Goal: Information Seeking & Learning: Find specific fact

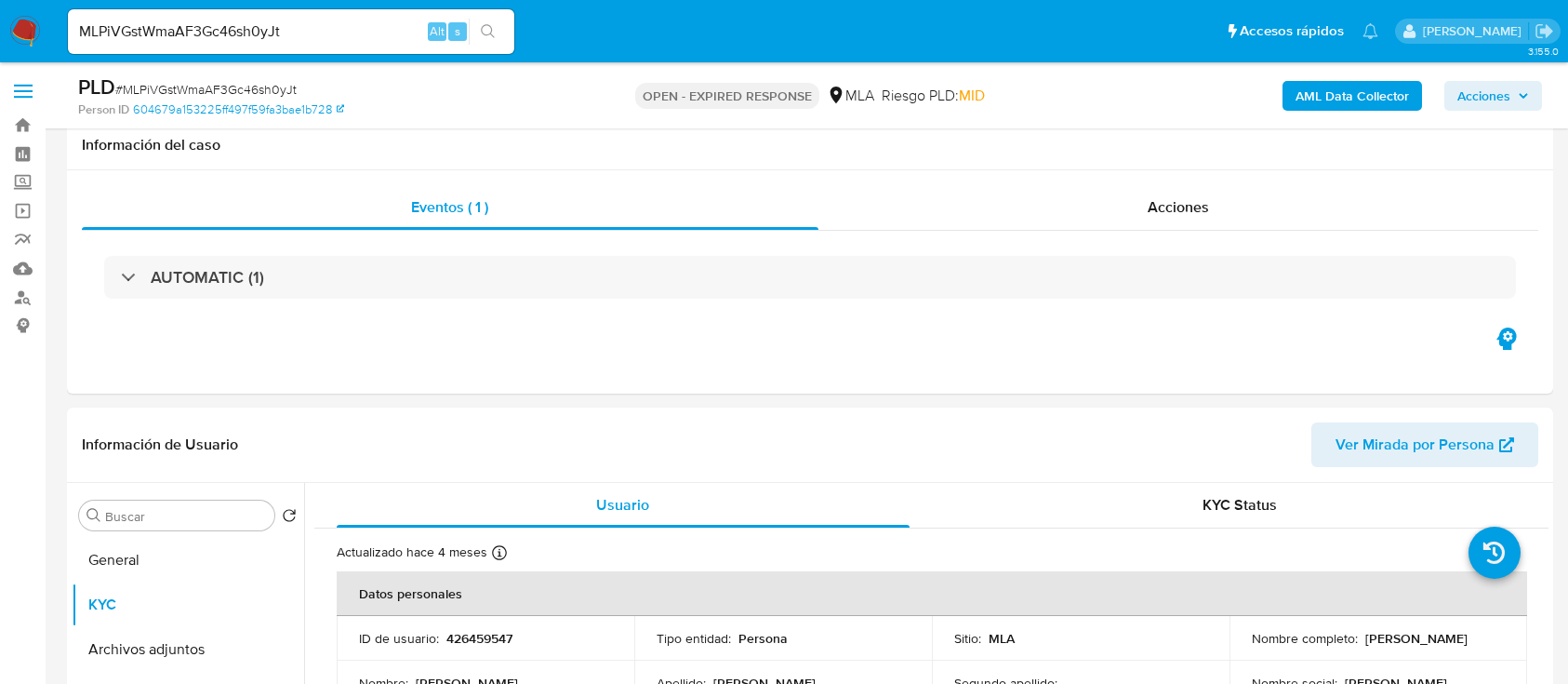
select select "10"
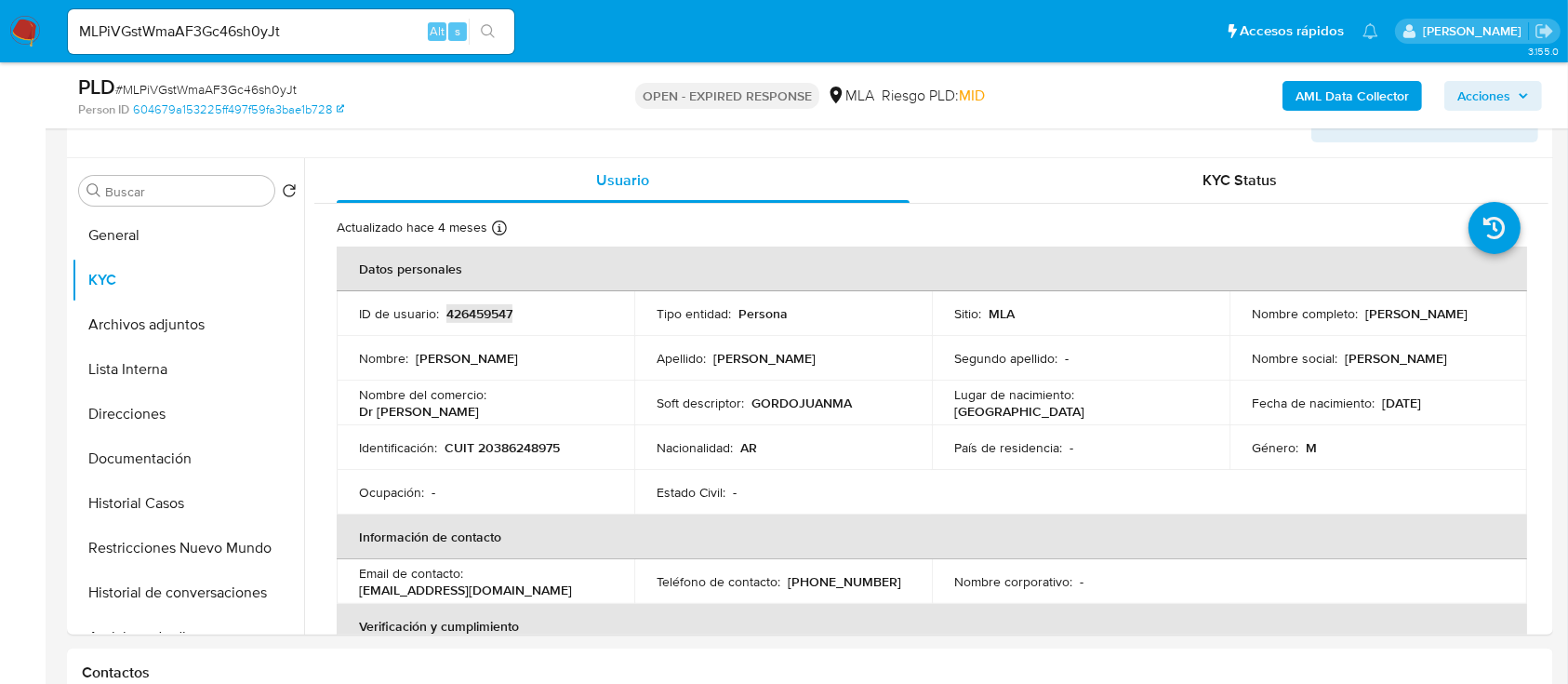
scroll to position [1151, 0]
click at [545, 449] on p "CUIT 20386248975" at bounding box center [503, 447] width 115 height 17
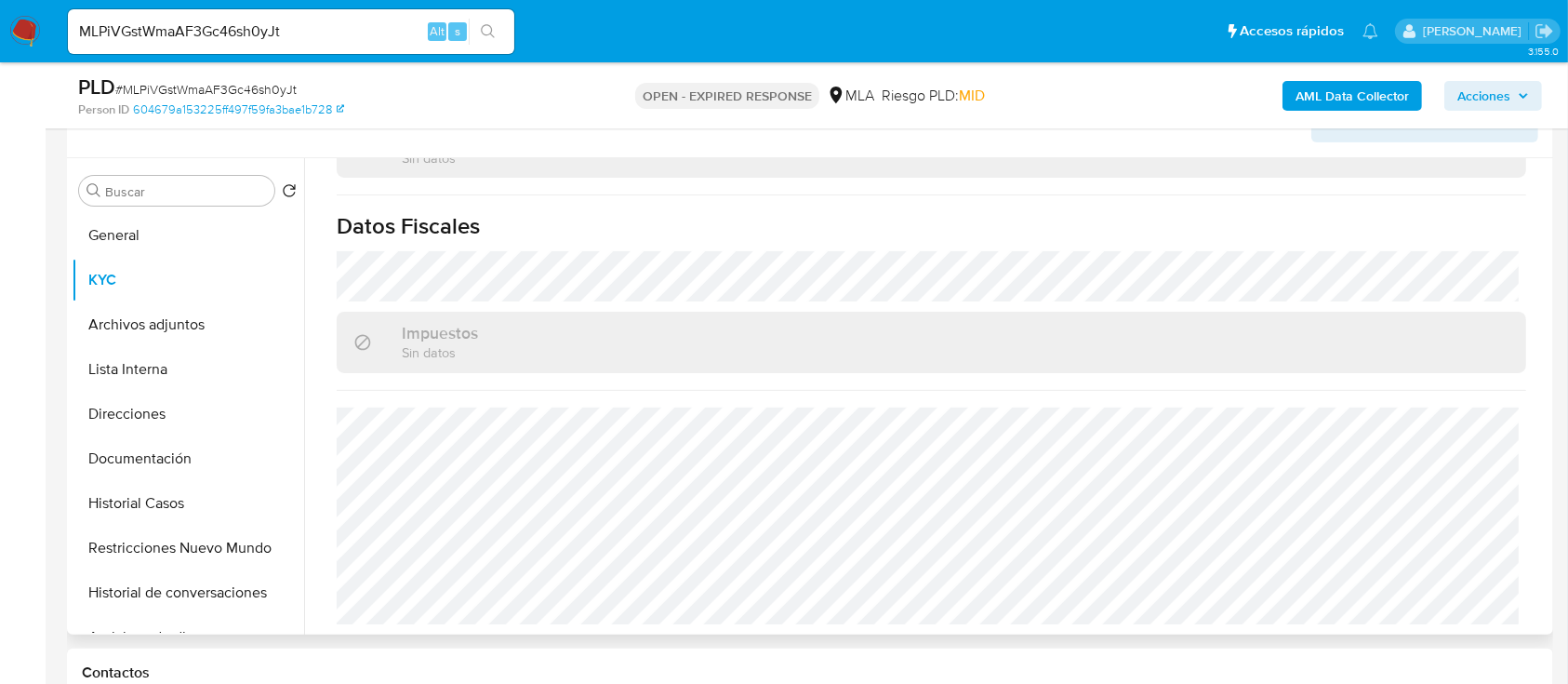
scroll to position [1016, 0]
drag, startPoint x: 152, startPoint y: 463, endPoint x: 169, endPoint y: 435, distance: 32.8
click at [151, 463] on button "Documentación" at bounding box center [180, 459] width 218 height 45
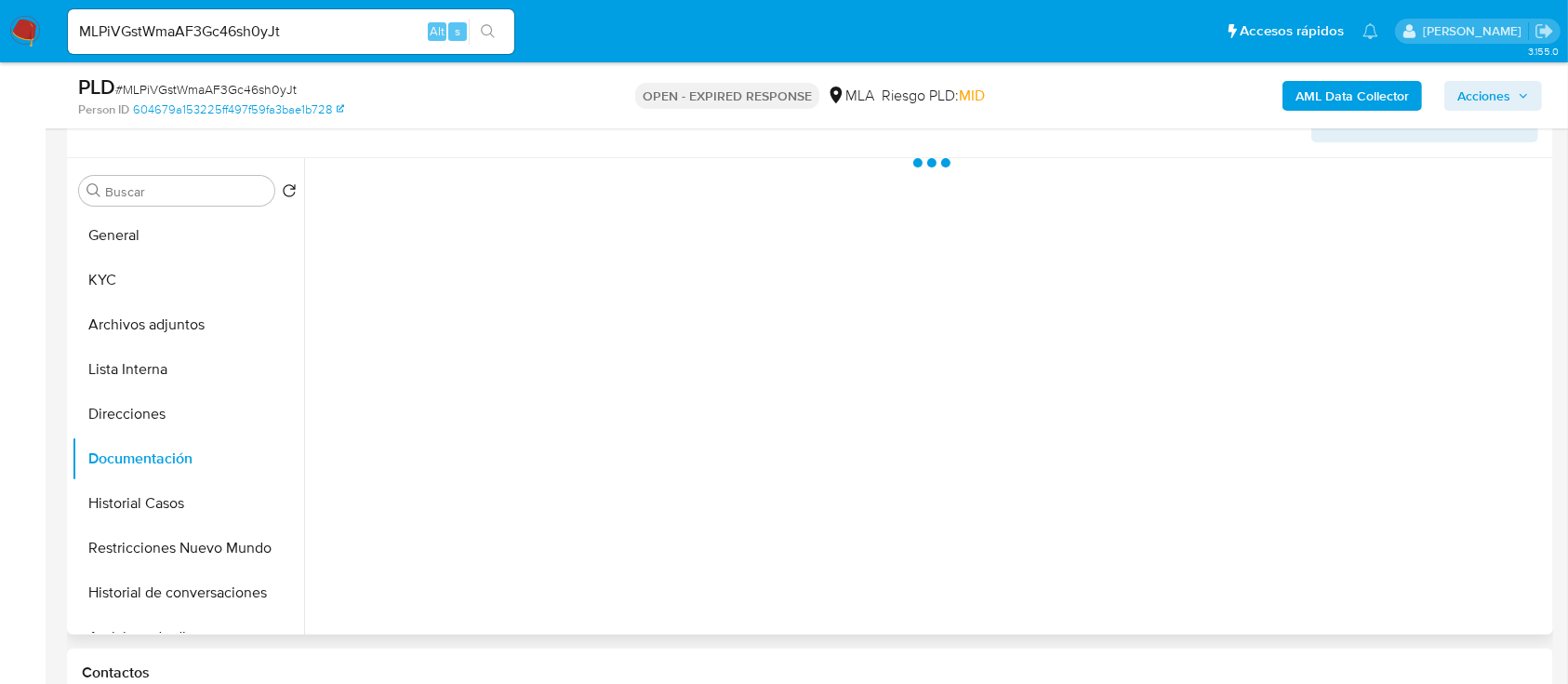
scroll to position [0, 0]
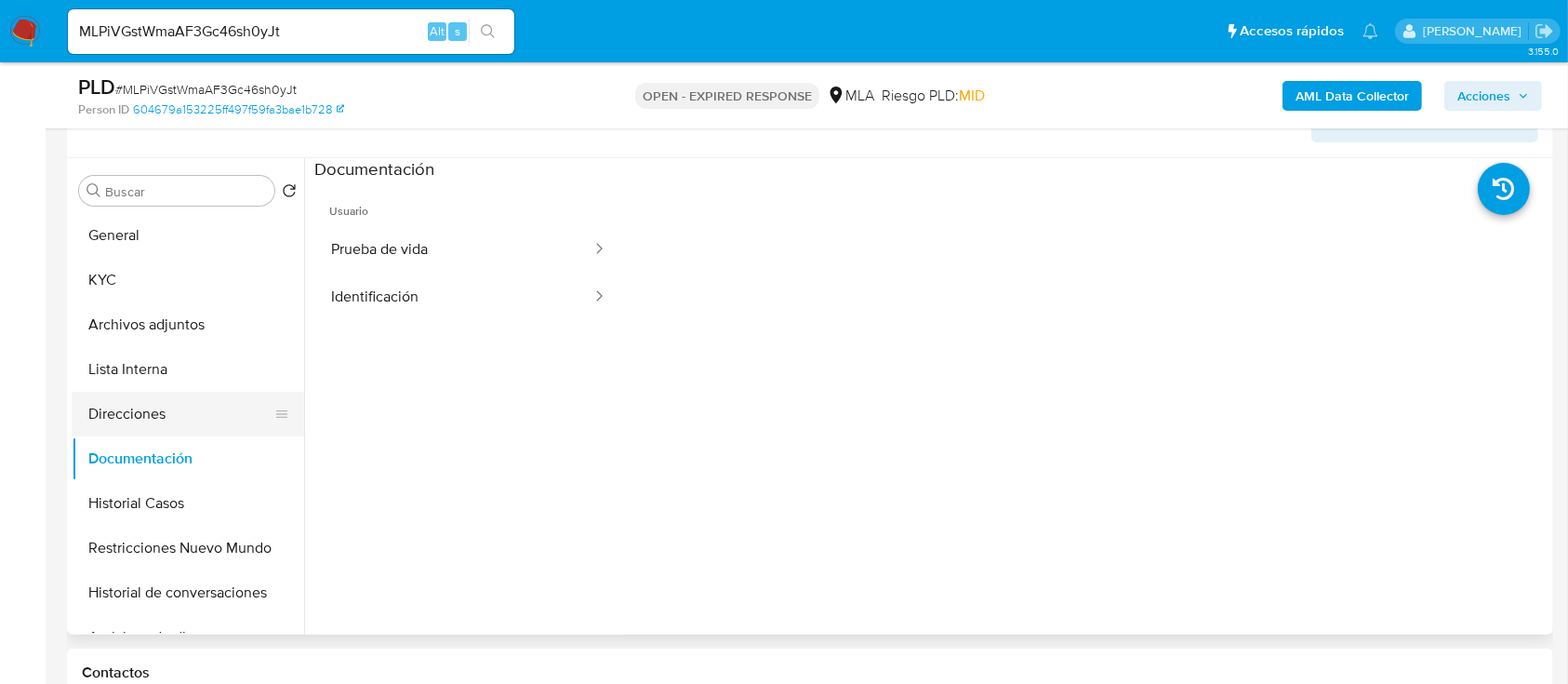
click at [243, 426] on button "Direcciones" at bounding box center [180, 414] width 218 height 45
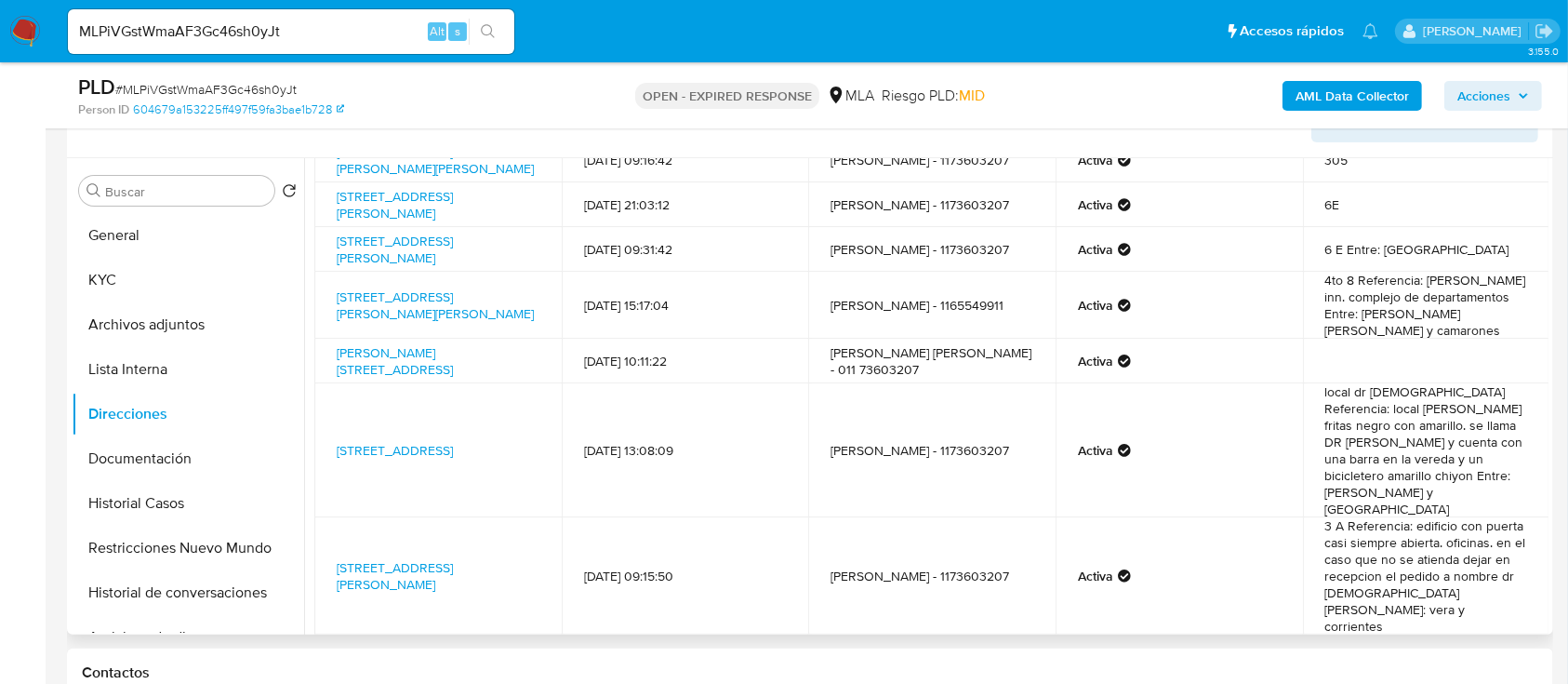
scroll to position [287, 0]
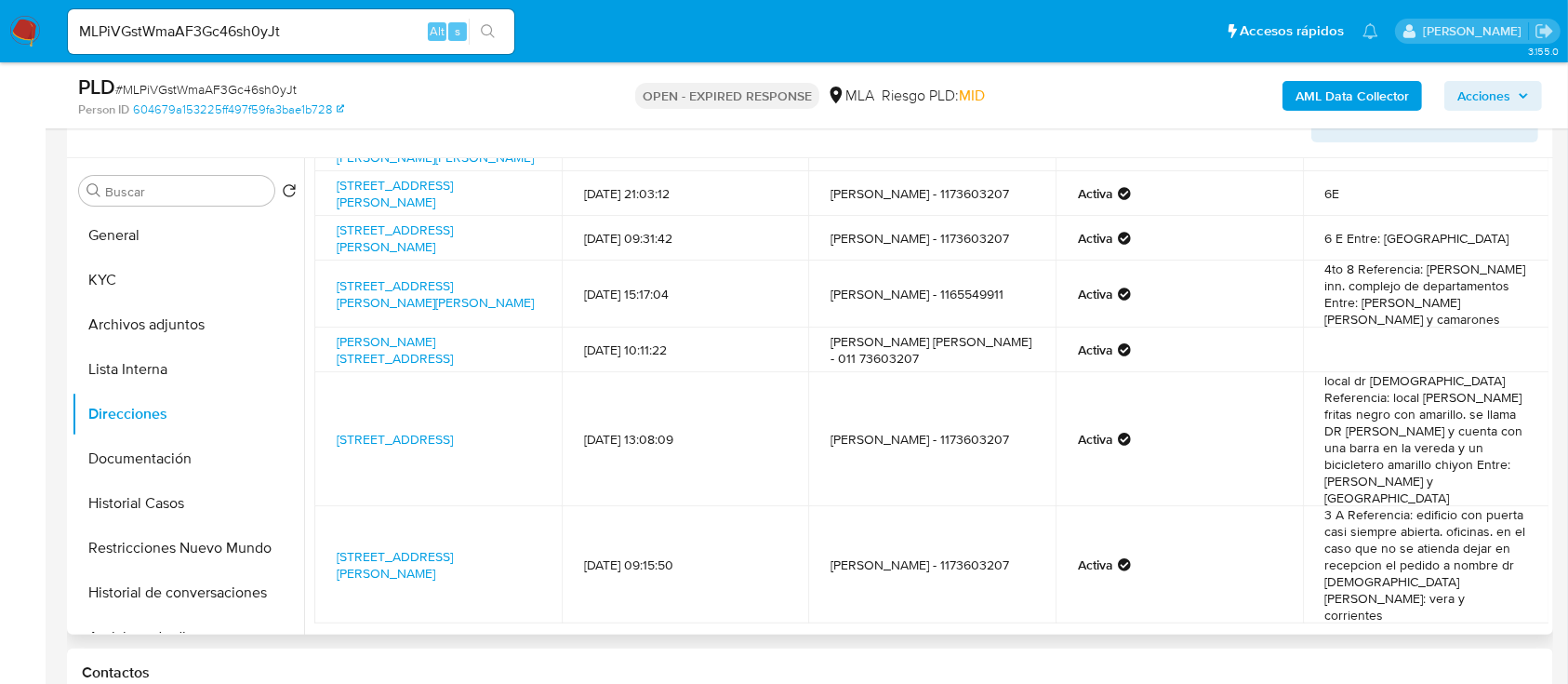
click at [997, 659] on icon "Paginación" at bounding box center [1003, 667] width 19 height 19
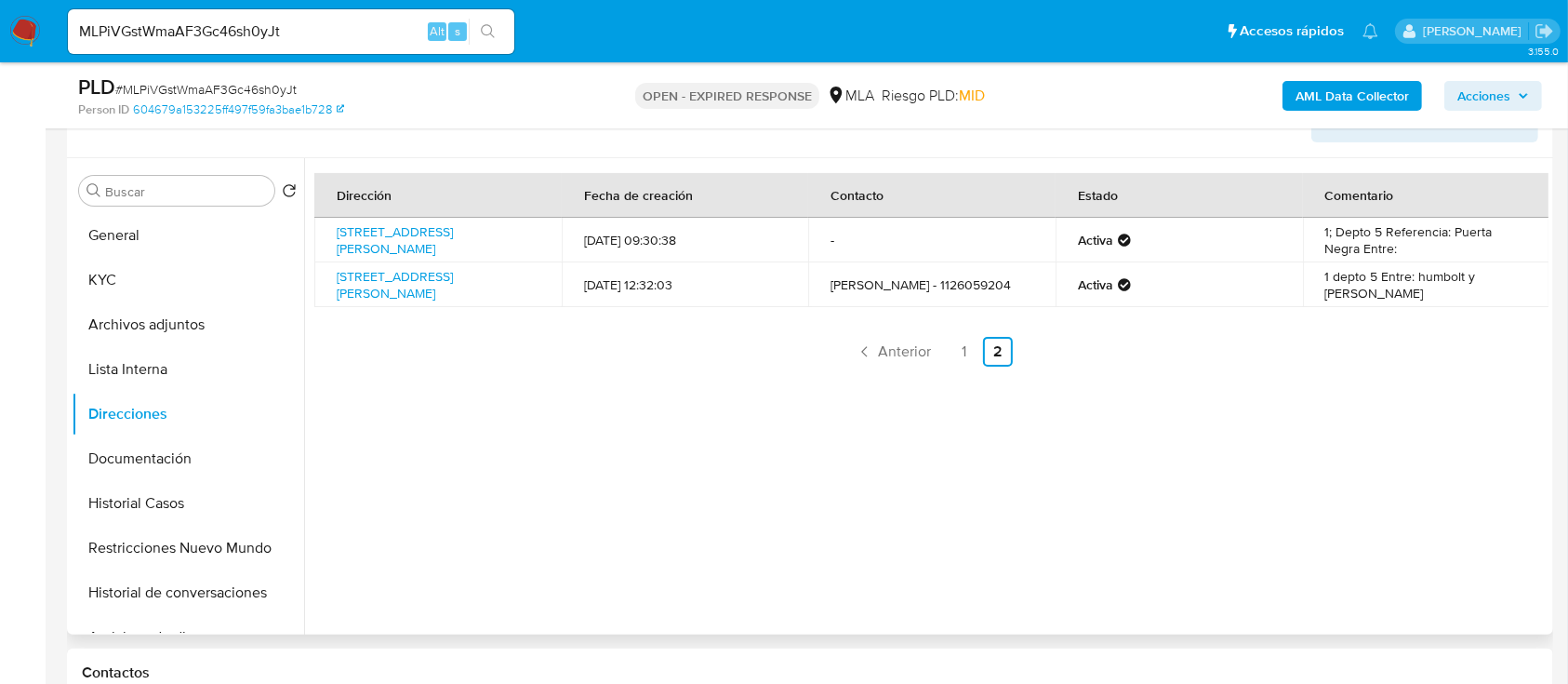
scroll to position [0, 0]
click at [899, 351] on span "Anterior" at bounding box center [905, 351] width 53 height 15
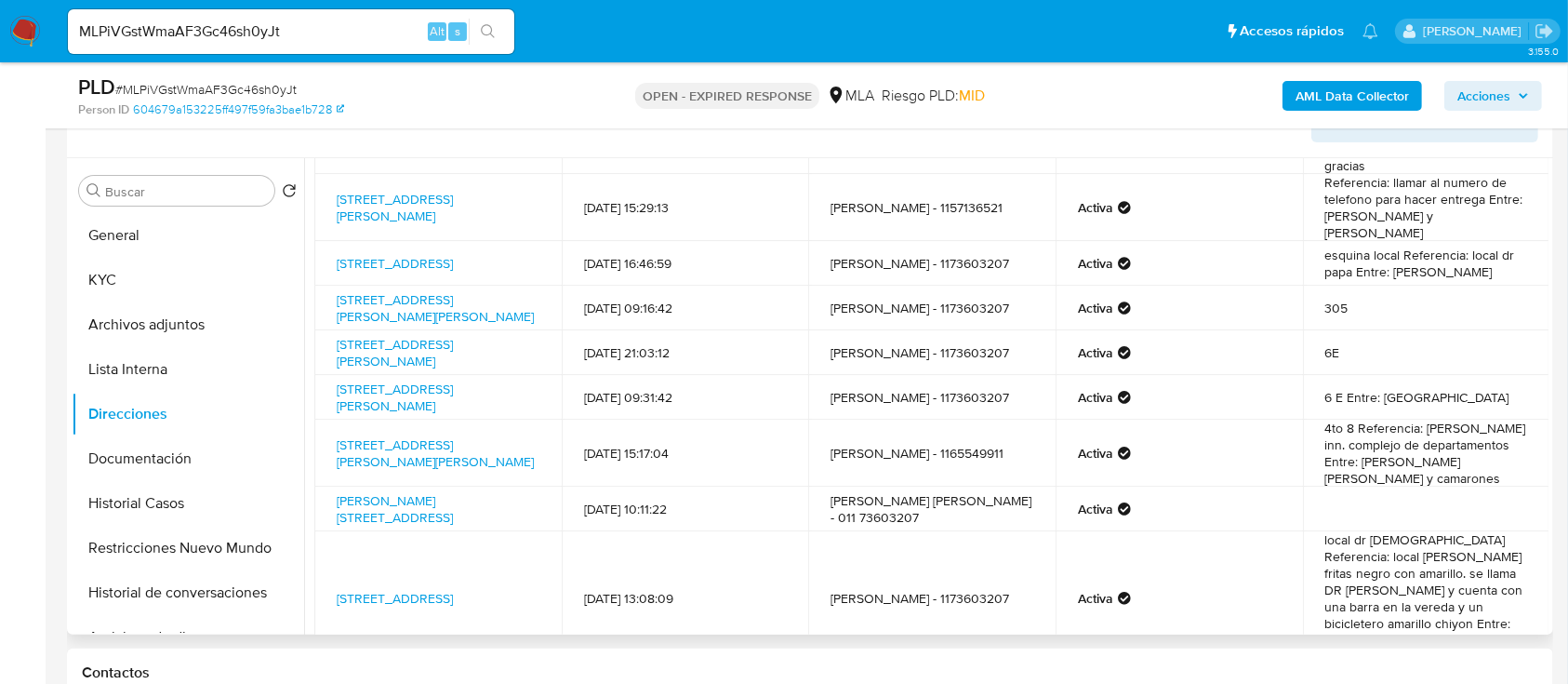
scroll to position [287, 0]
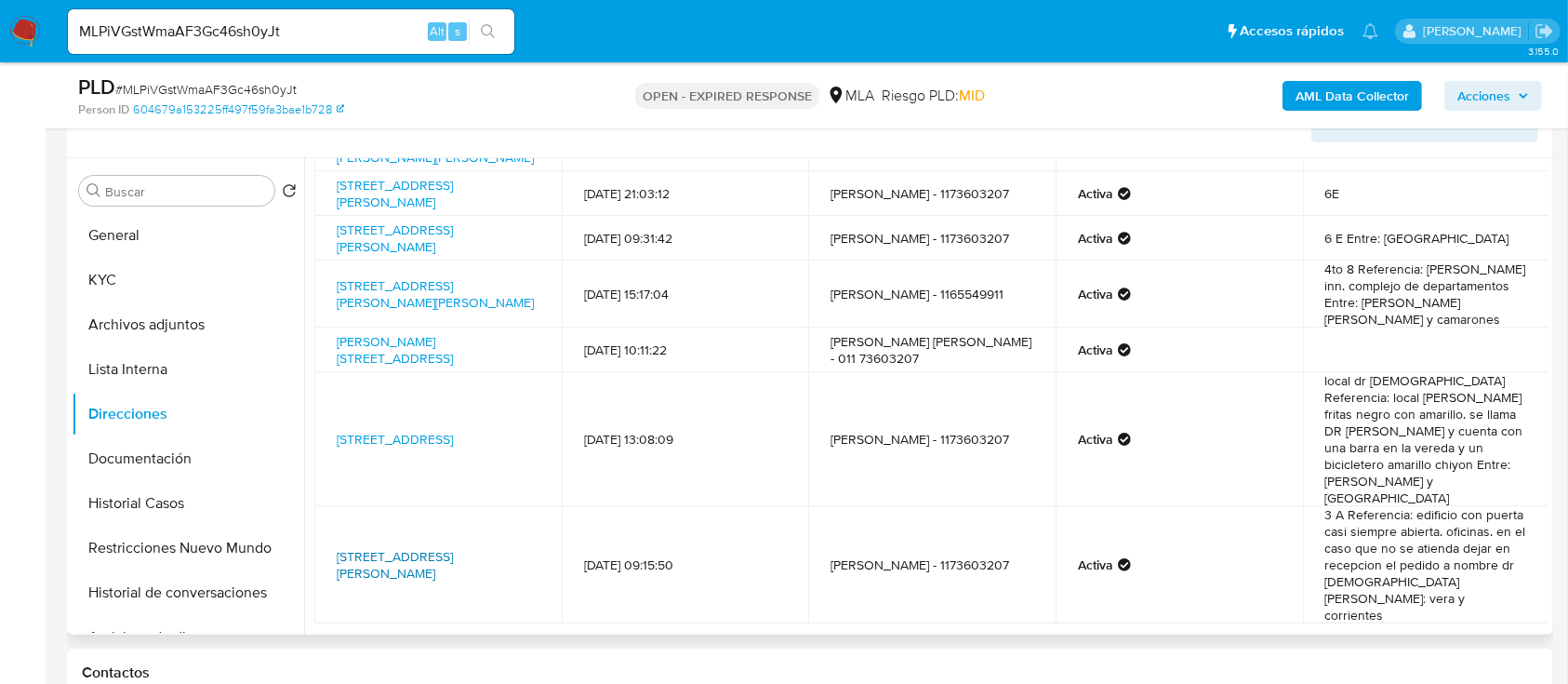
click at [453, 547] on link "Malabia 429, Villa Crespo, Capital Federal, 1414, Argentina 429" at bounding box center [394, 565] width 116 height 35
click at [425, 430] on link "Rivadavia 7165, Flores, Capital Federal, 1406, Argentina 7165" at bounding box center [394, 438] width 116 height 19
click at [453, 340] on link "Federico Lacroze 3184, Colegiales, Capital Federal, 1426, Argentina 3184" at bounding box center [394, 350] width 116 height 35
click at [479, 280] on link "Av Lope De Vega 1055, Monte Castro, Capital Federal, 1407, Argentina 1055" at bounding box center [435, 294] width 198 height 35
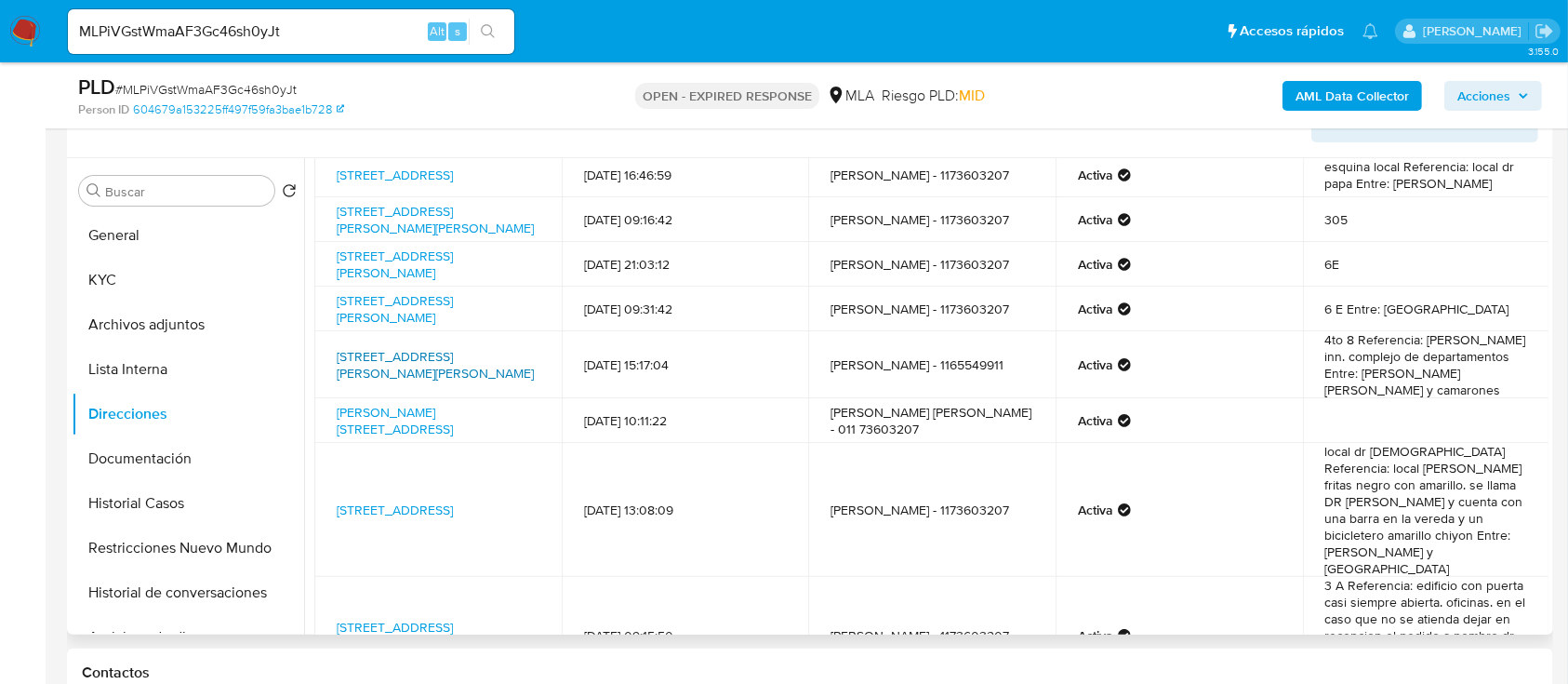
scroll to position [162, 0]
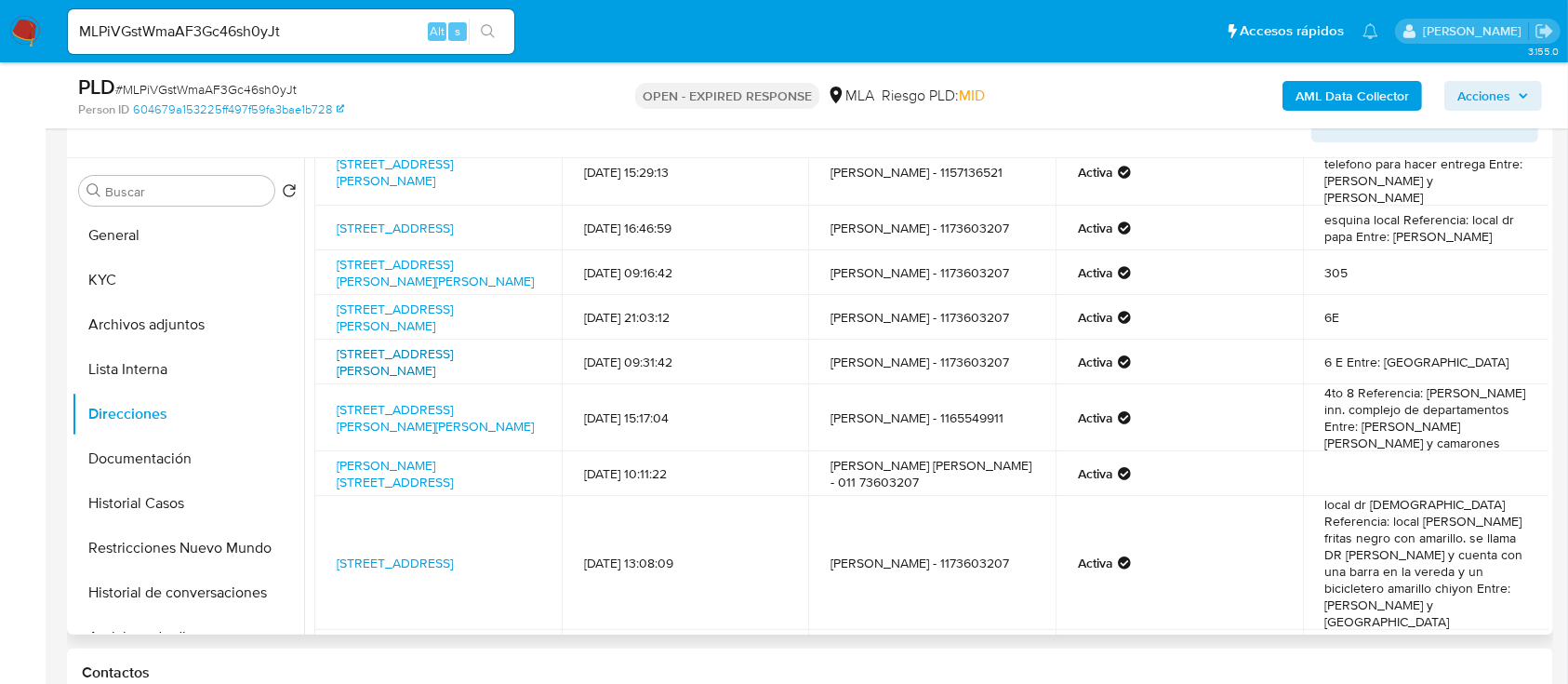
click at [453, 355] on link "Calle Malabia 444, Villa Crespo, Capital Federal, 1414, Argentina 444" at bounding box center [394, 362] width 116 height 35
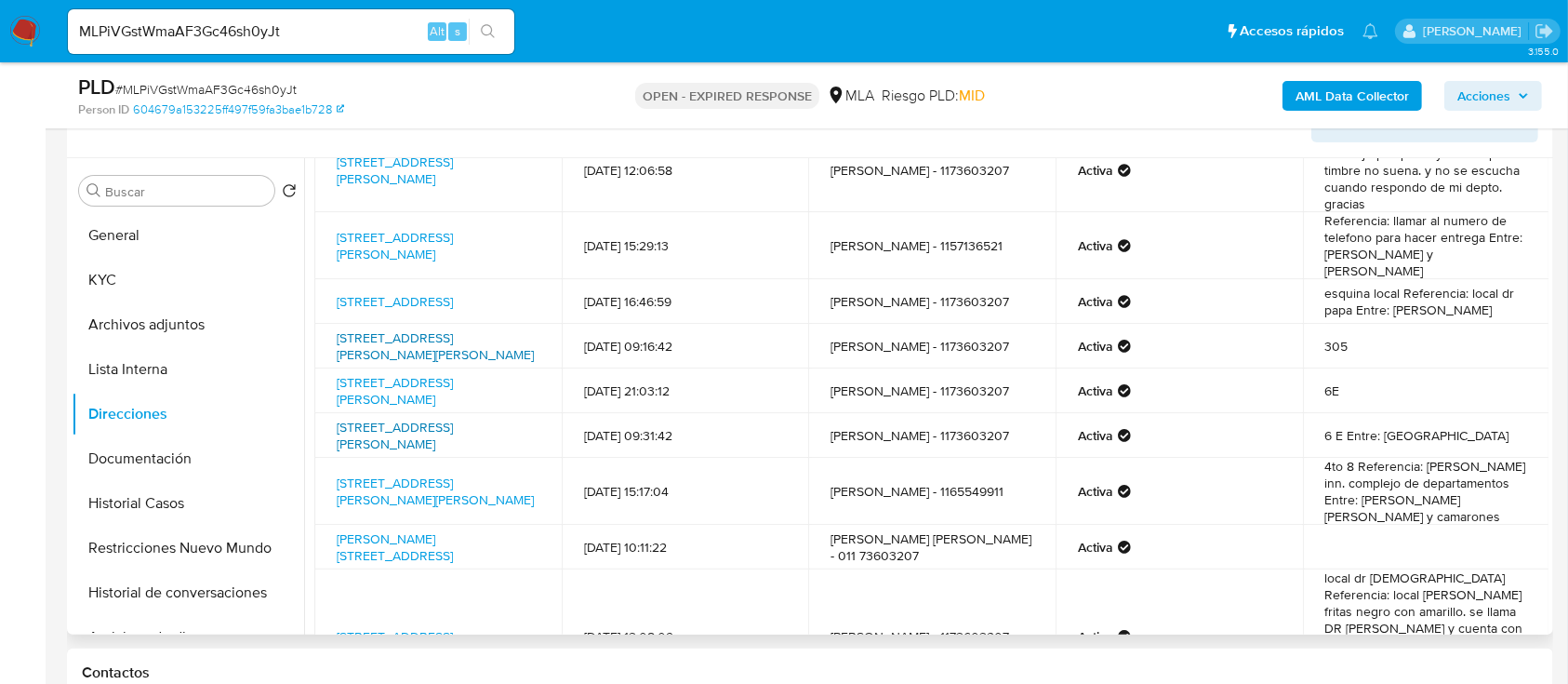
scroll to position [38, 0]
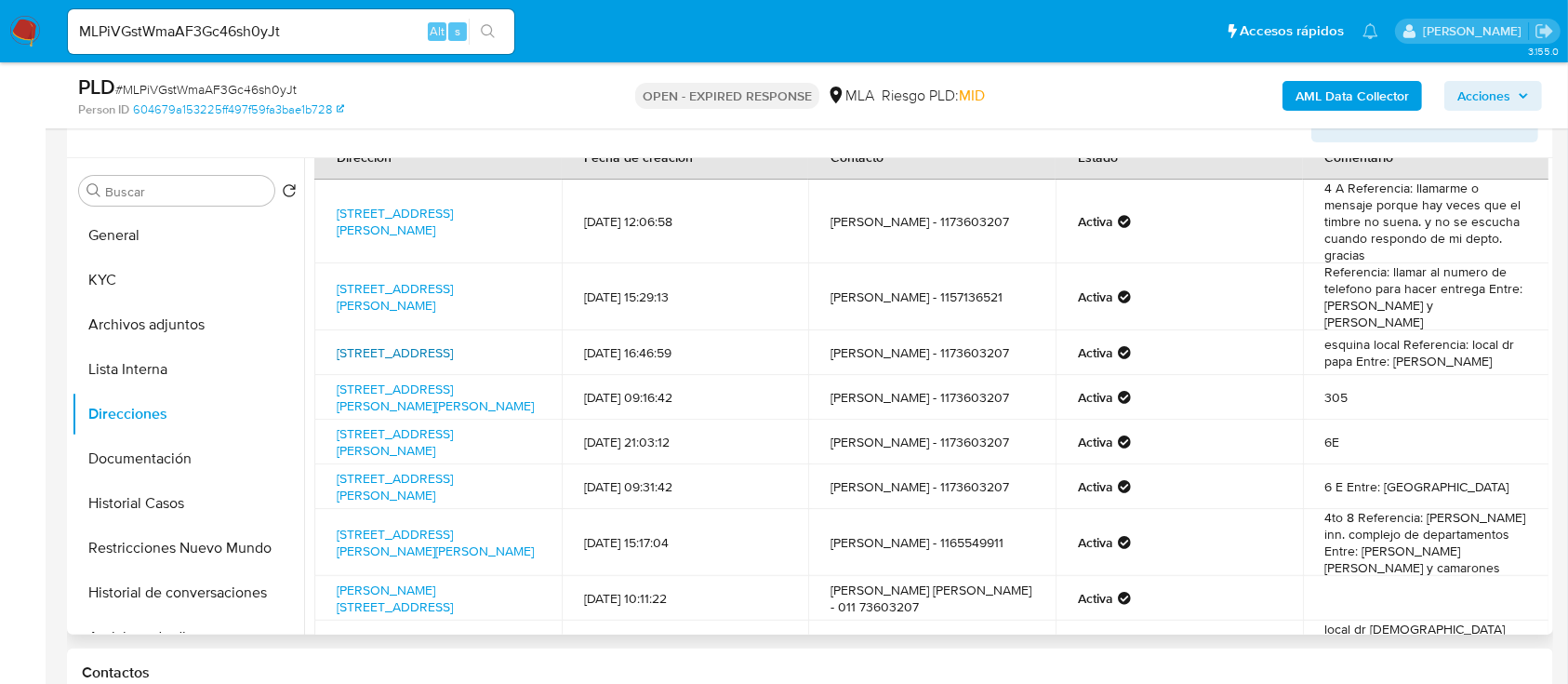
click at [453, 343] on link "Calle Paraguay 3000, Barrio Norte, Capital Federal, 1425, Argentina 3000" at bounding box center [394, 352] width 116 height 19
click at [393, 290] on link "Avenida Francisco Beiró 4817, Villa Devoto, Capital Federal, 1419, Argentina 48…" at bounding box center [394, 296] width 116 height 35
click at [400, 209] on link "Avenida Lope De Vega 3463, Villa Devoto, Capital Federal, 1419, Argentina 3463" at bounding box center [394, 221] width 116 height 35
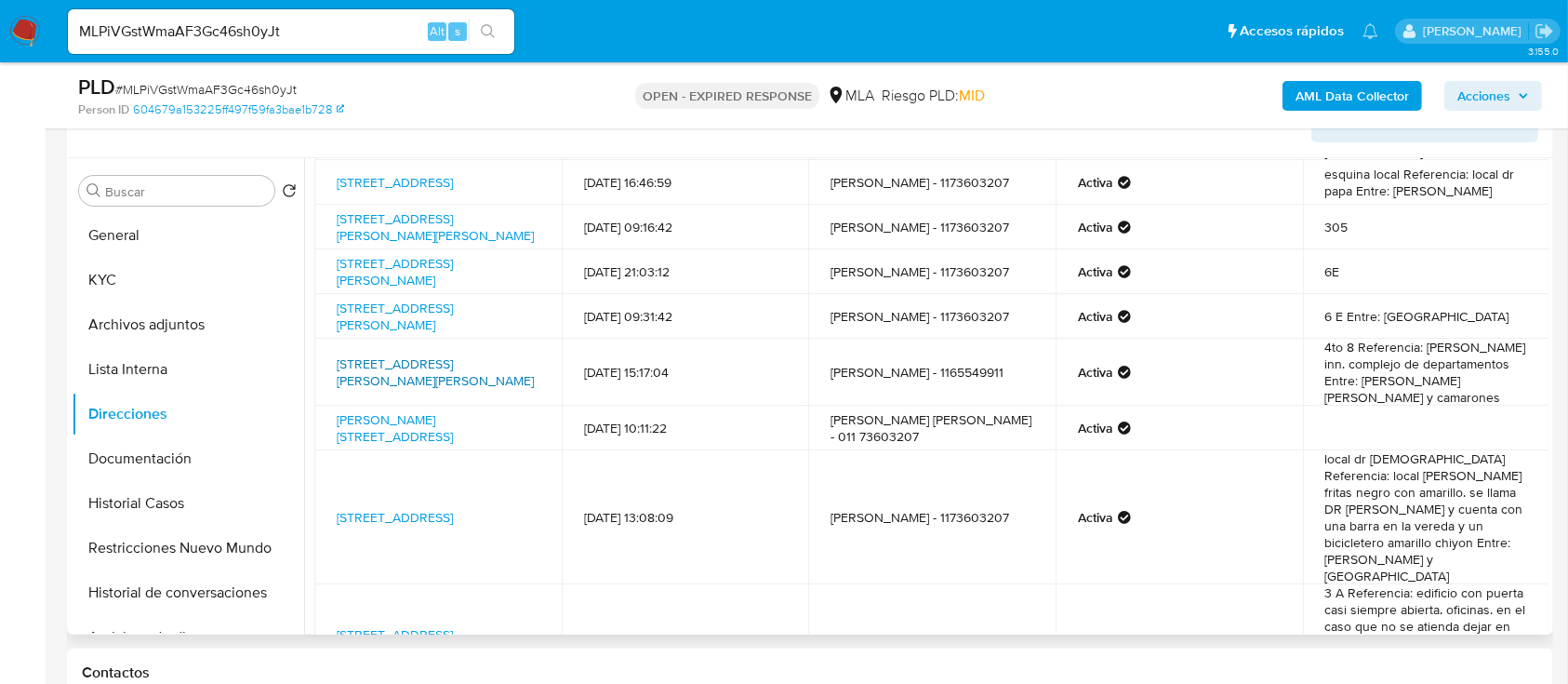
scroll to position [287, 0]
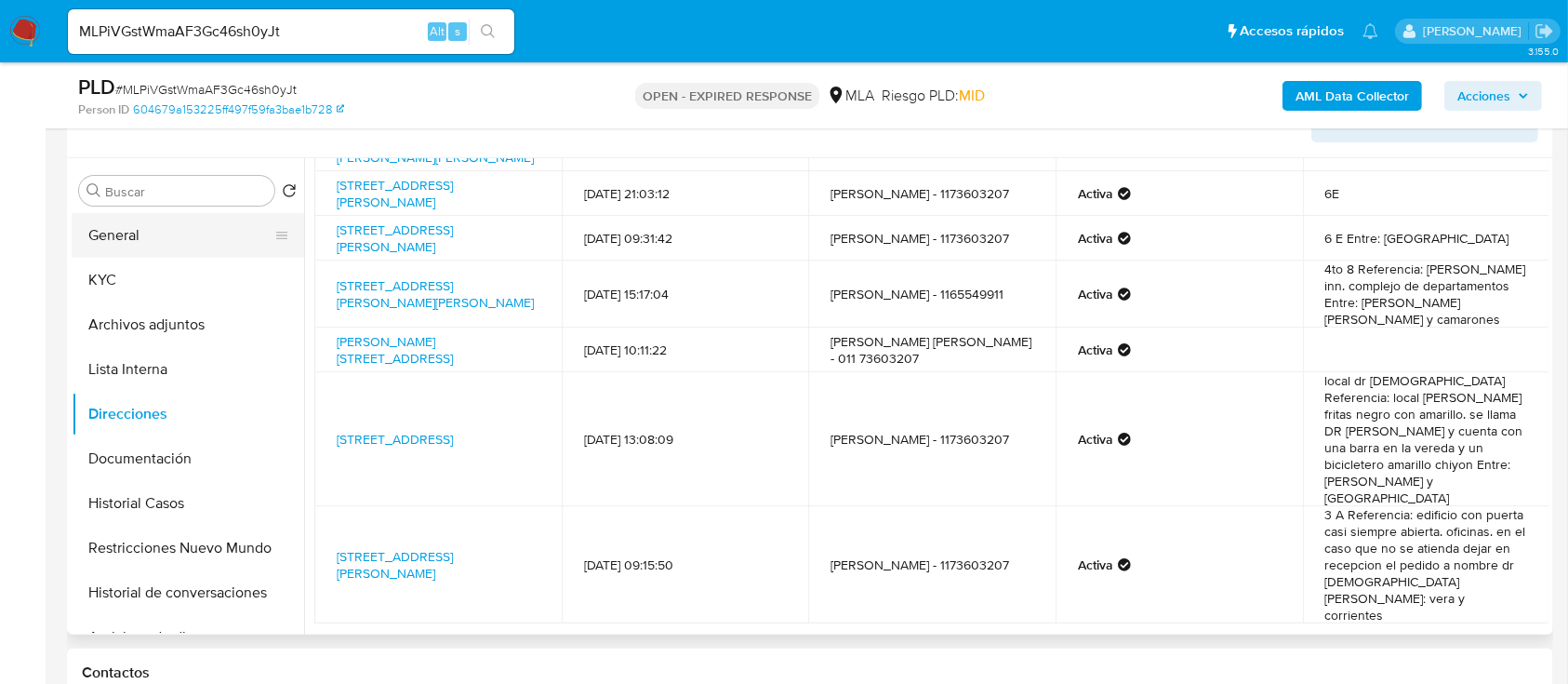
click at [209, 237] on button "General" at bounding box center [180, 236] width 218 height 45
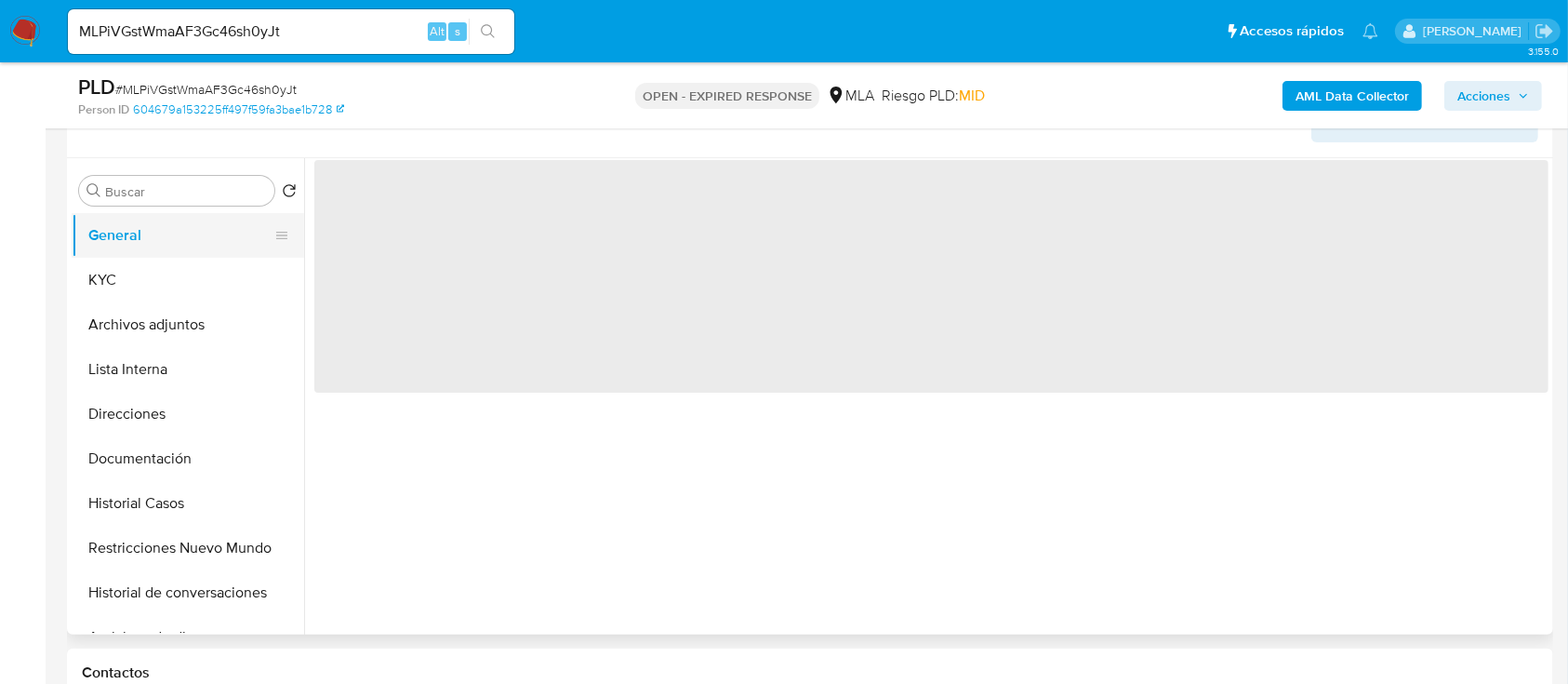
scroll to position [0, 0]
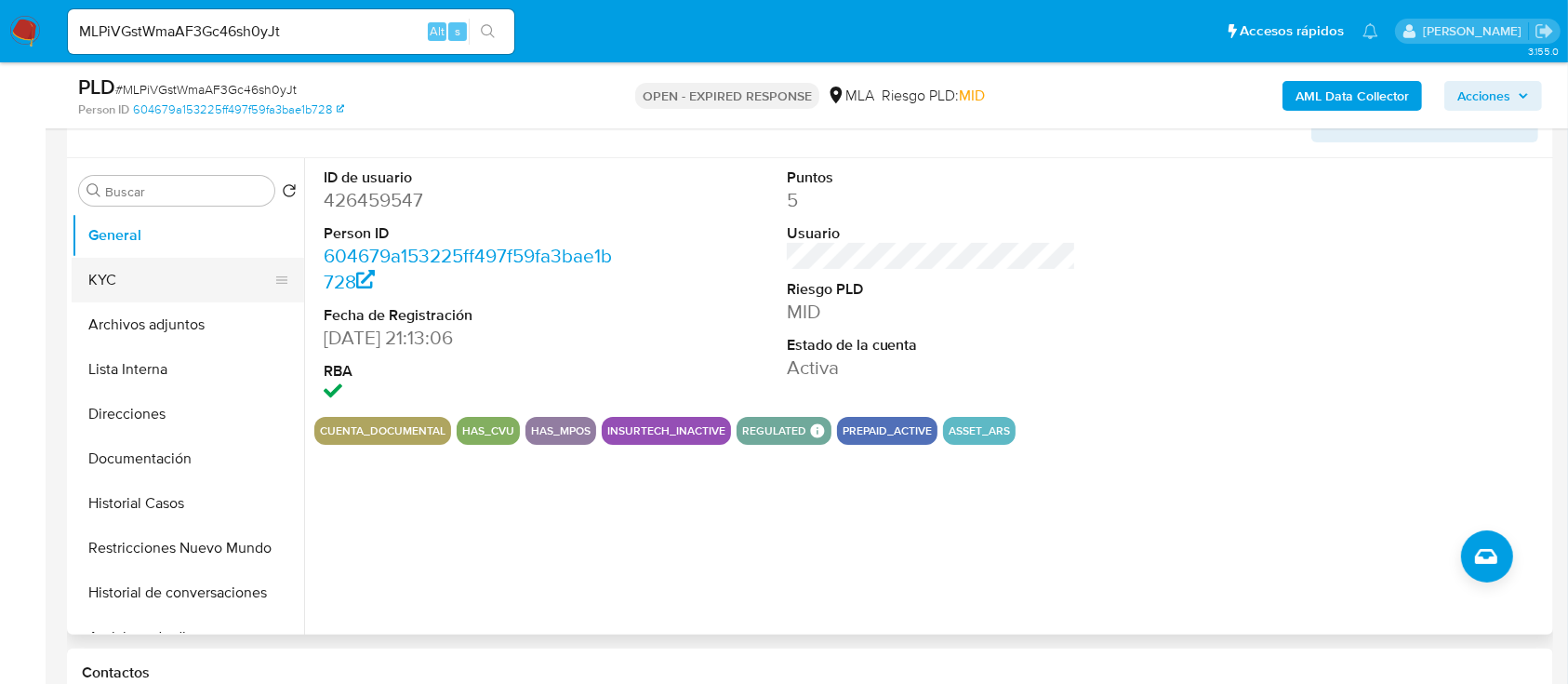
click at [148, 275] on button "KYC" at bounding box center [180, 280] width 218 height 45
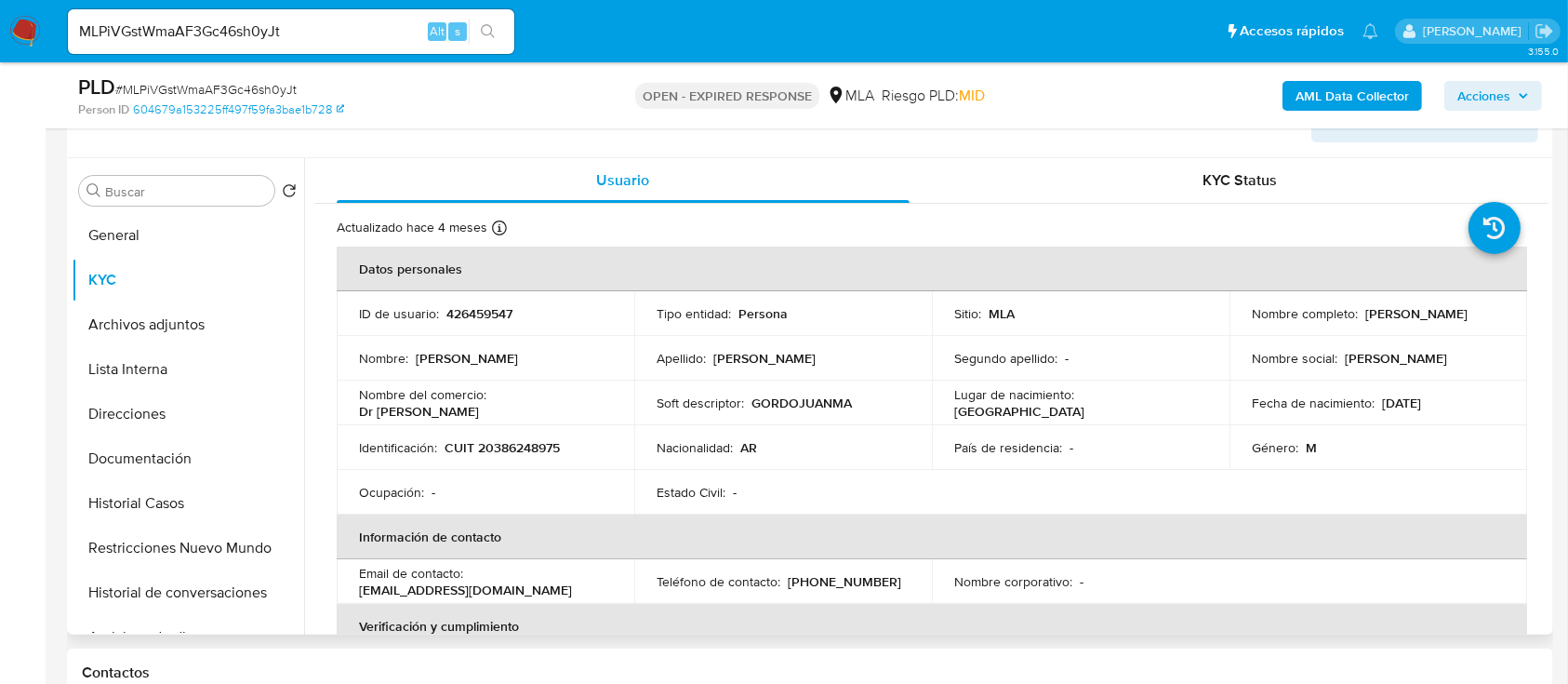
click at [515, 457] on td "Identificación : CUIT 20386248975" at bounding box center [485, 448] width 297 height 45
click at [515, 456] on td "Identificación : CUIT 20386248975" at bounding box center [485, 448] width 297 height 45
click at [515, 456] on p "CUIT 20386248975" at bounding box center [503, 447] width 115 height 17
click at [474, 292] on td "ID de usuario : 426459547" at bounding box center [485, 314] width 297 height 45
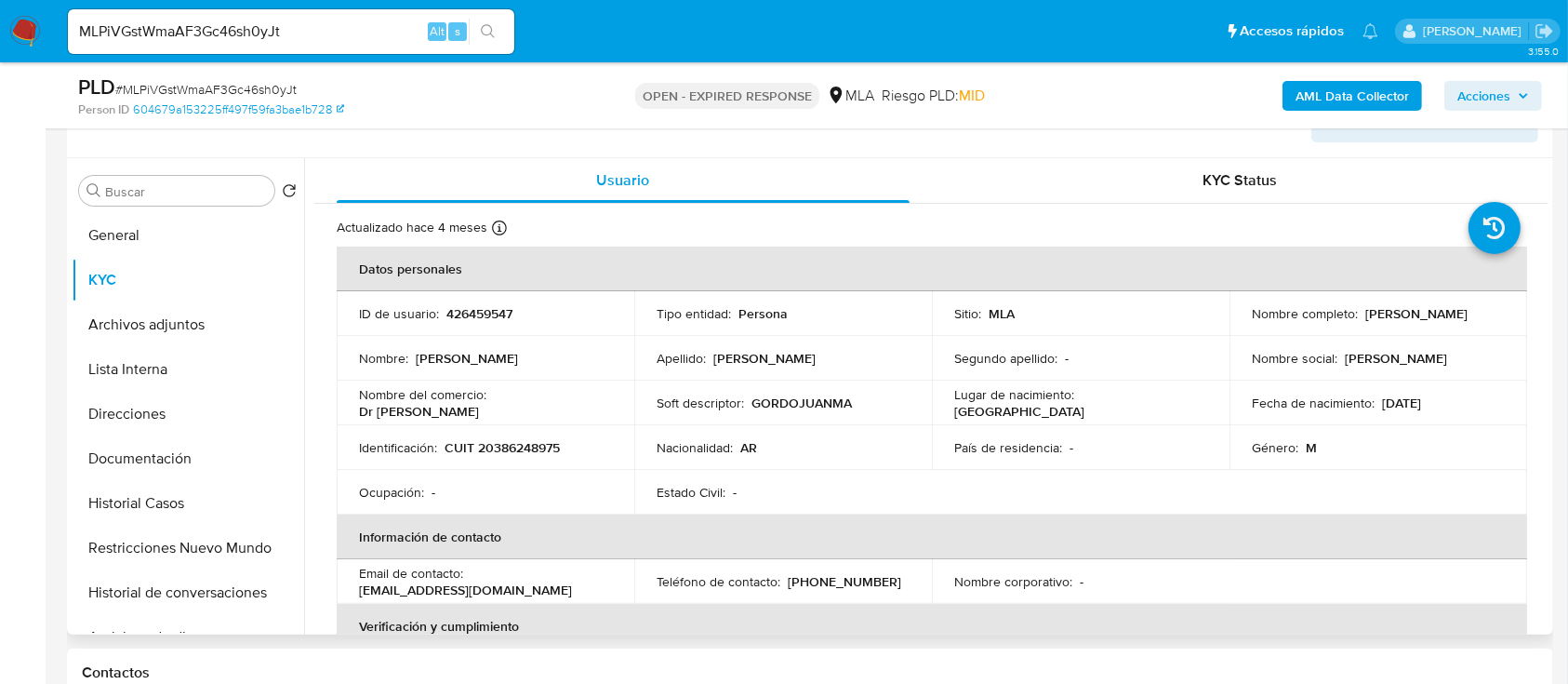
click at [482, 306] on p "426459547" at bounding box center [479, 313] width 67 height 17
copy p "426459547"
click at [508, 441] on p "CUIT 20386248975" at bounding box center [503, 447] width 115 height 17
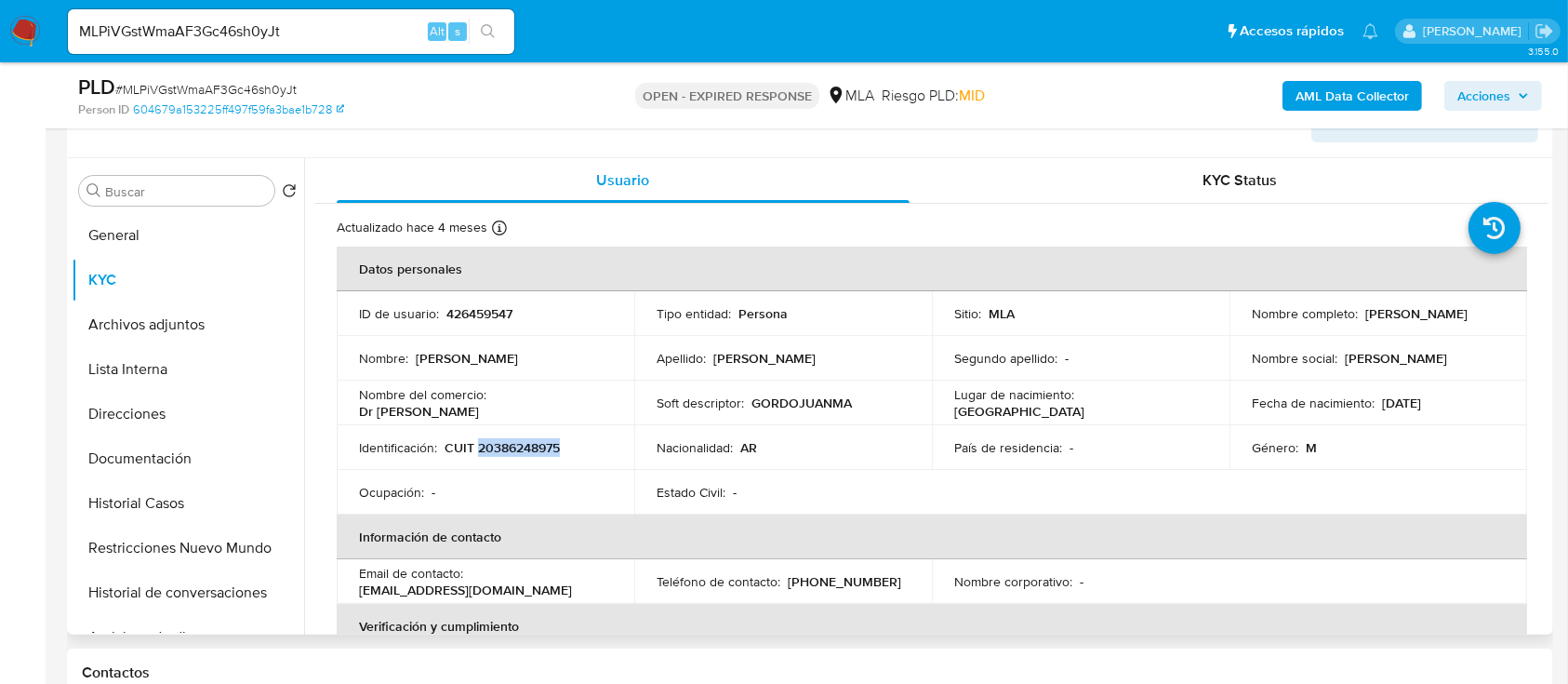
copy p "20386248975"
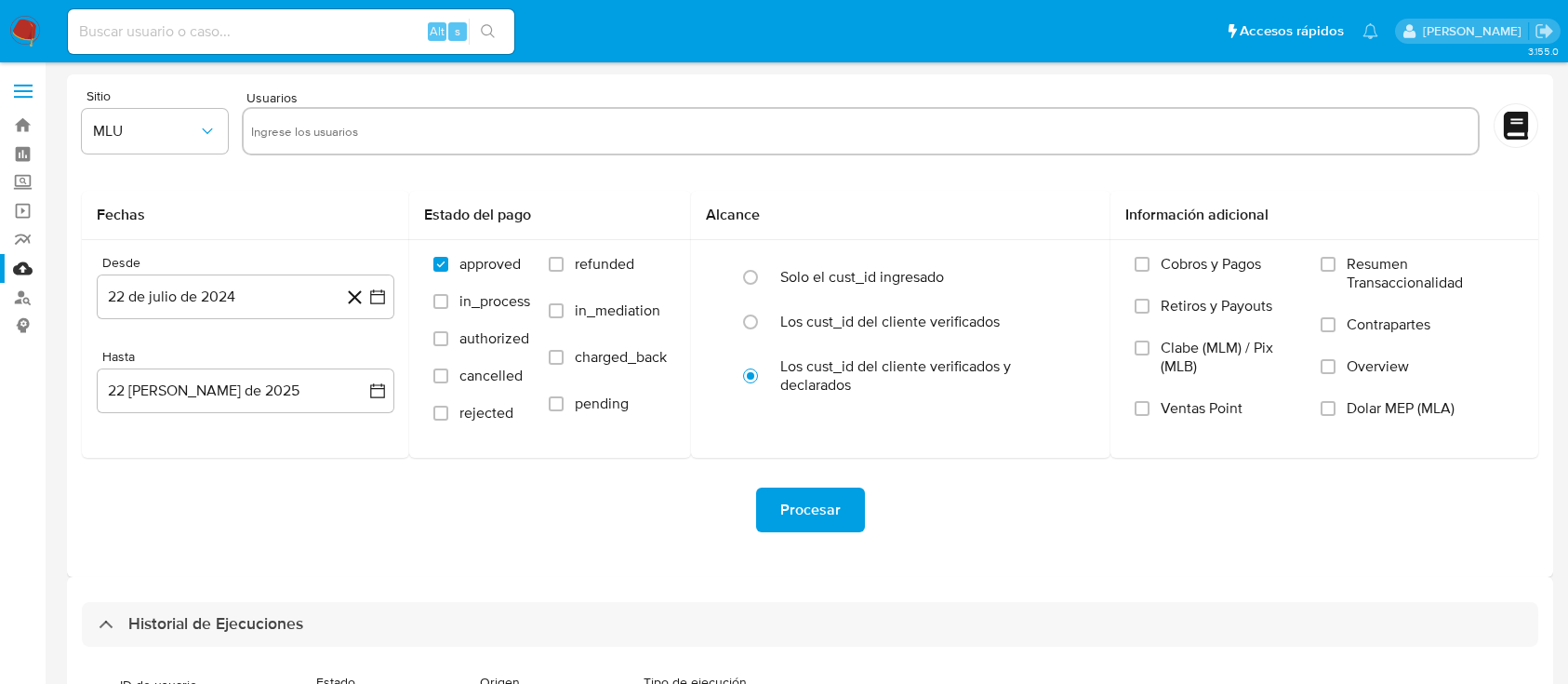
select select "10"
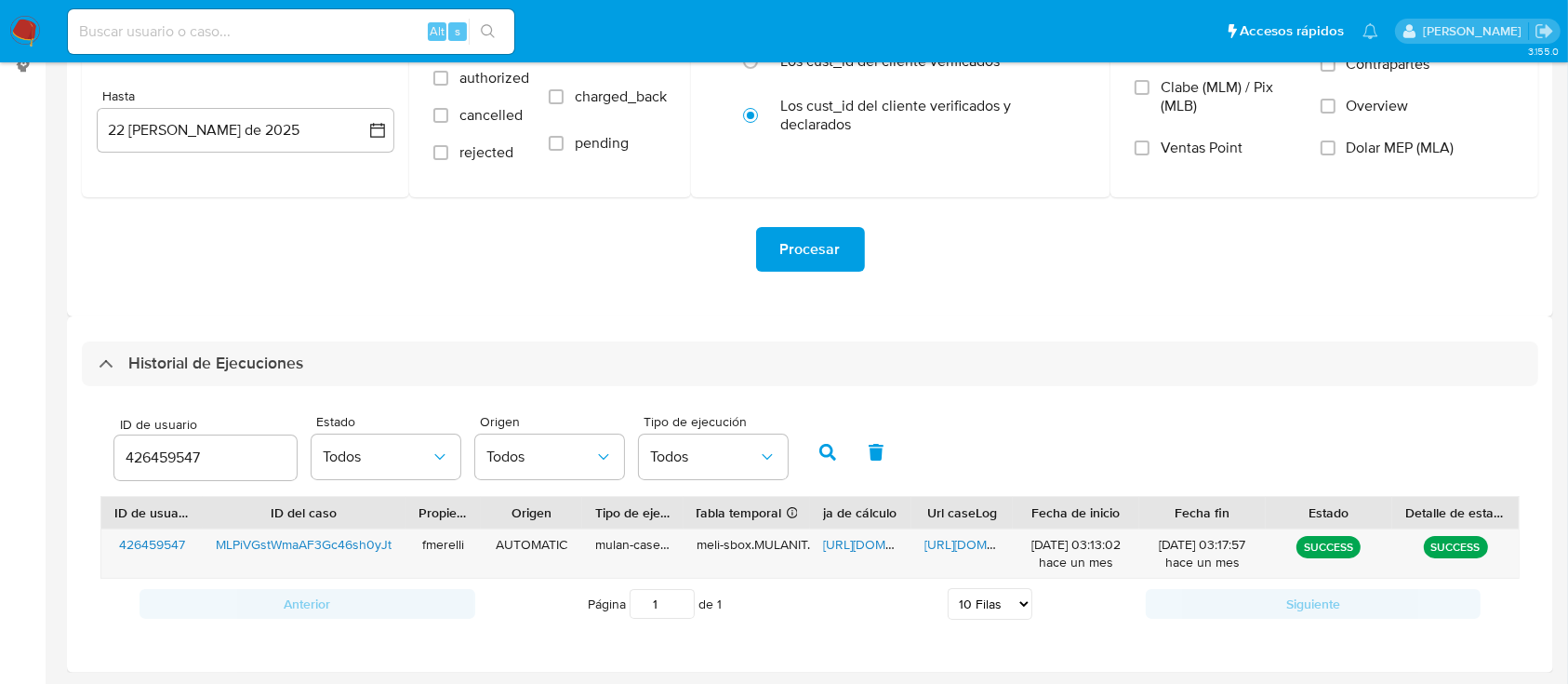
scroll to position [260, 0]
